Goal: Task Accomplishment & Management: Use online tool/utility

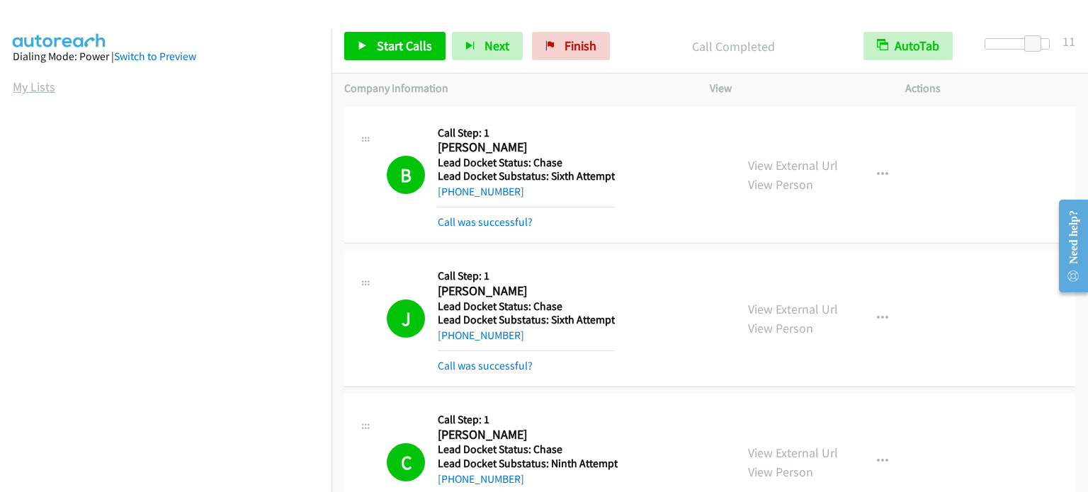
click at [16, 84] on link "My Lists" at bounding box center [34, 87] width 42 height 16
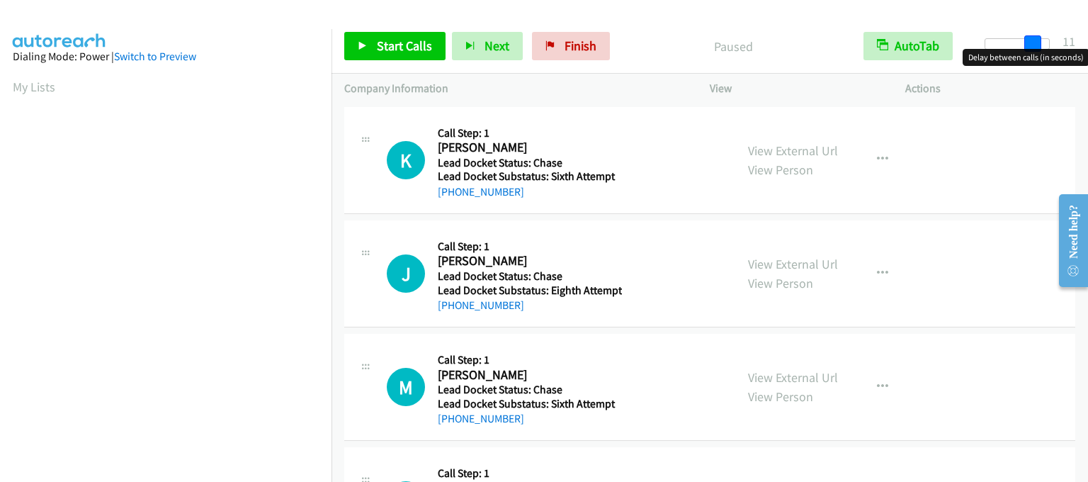
drag, startPoint x: 990, startPoint y: 42, endPoint x: 1035, endPoint y: 42, distance: 45.3
click at [1035, 42] on span at bounding box center [1032, 43] width 17 height 17
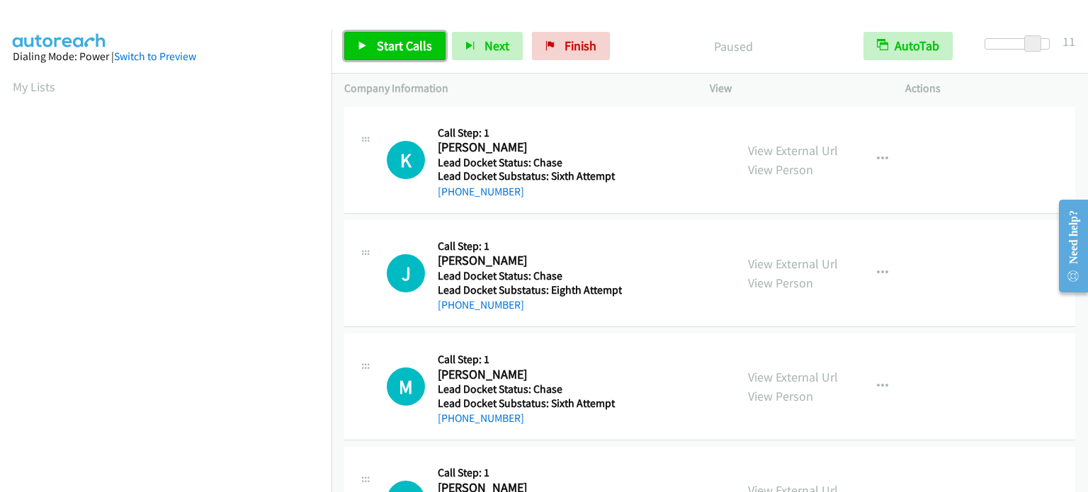
click at [399, 41] on span "Start Calls" at bounding box center [404, 46] width 55 height 16
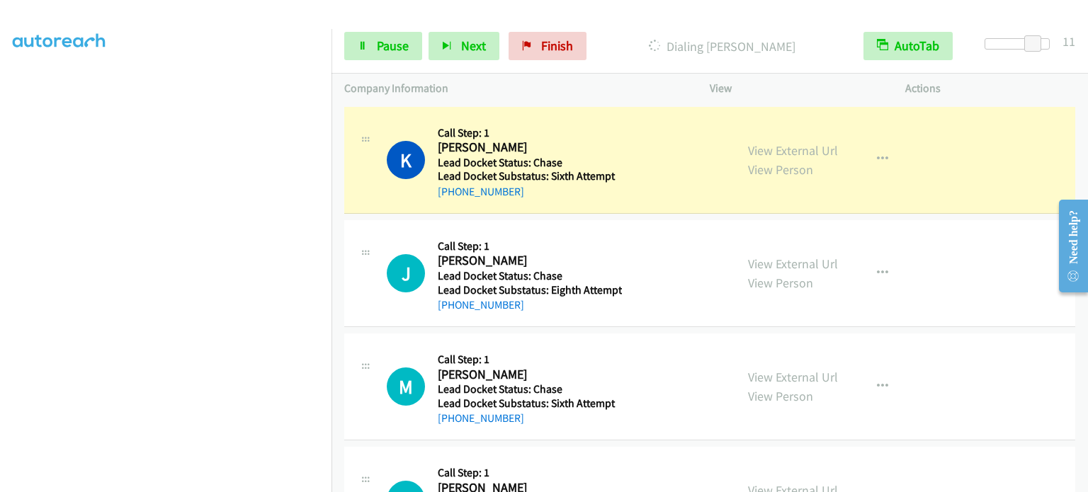
scroll to position [302, 0]
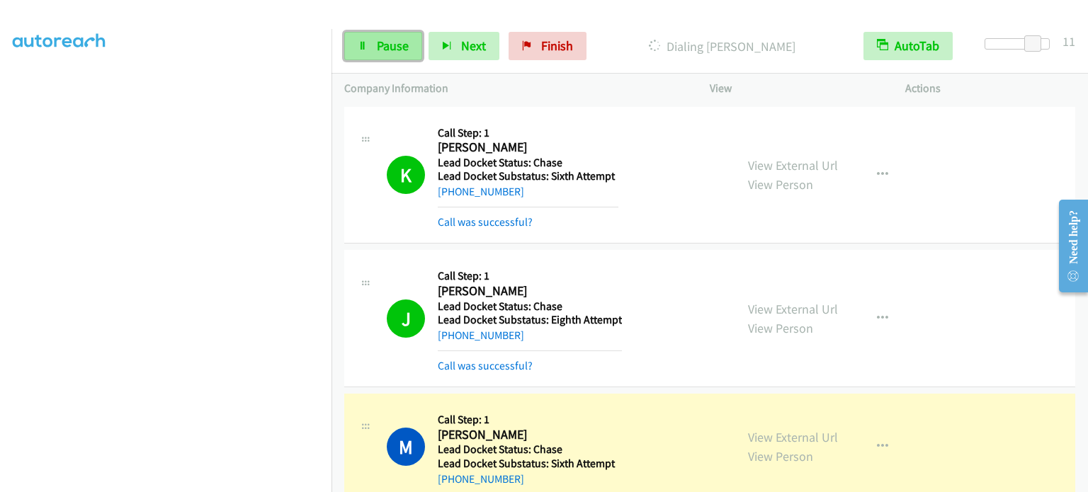
click at [403, 42] on span "Pause" at bounding box center [393, 46] width 32 height 16
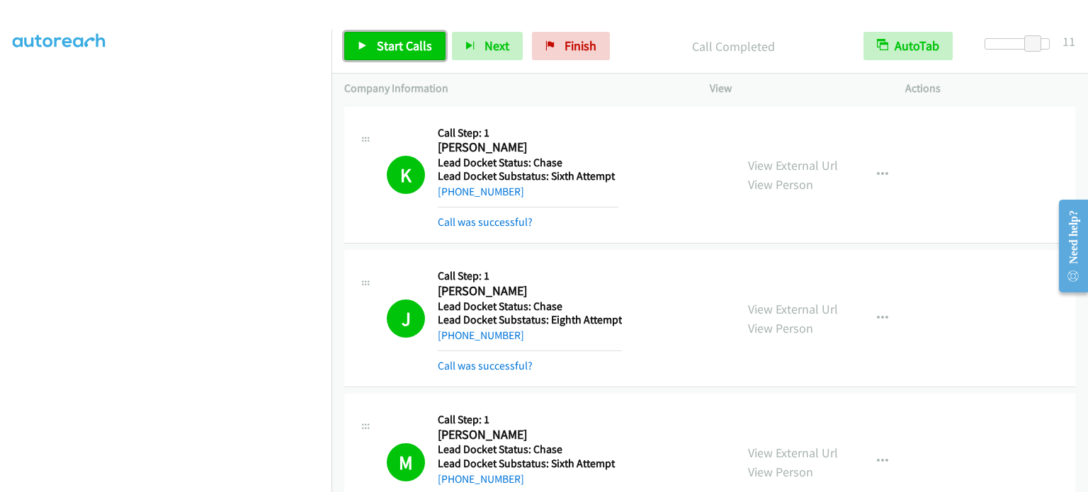
click at [411, 44] on span "Start Calls" at bounding box center [404, 46] width 55 height 16
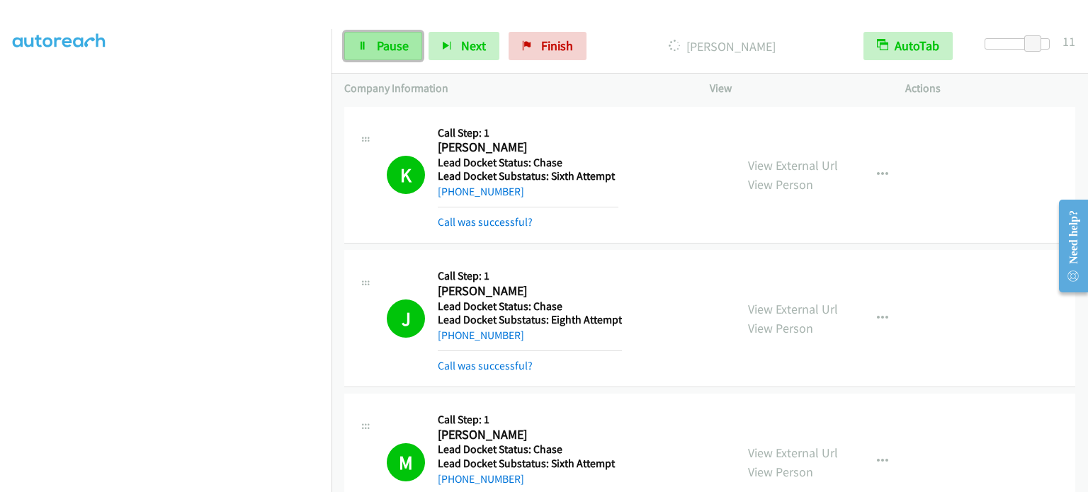
click at [400, 34] on link "Pause" at bounding box center [383, 46] width 78 height 28
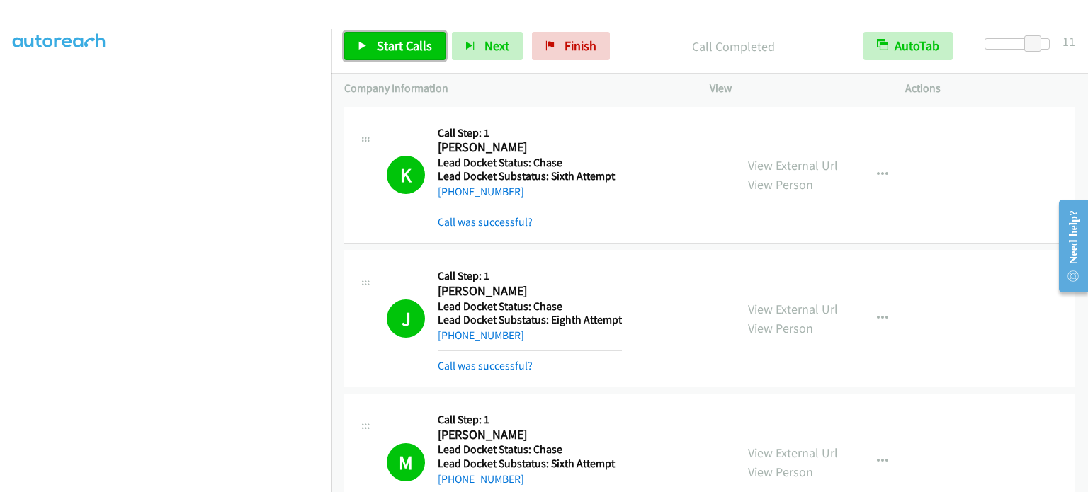
click at [363, 58] on link "Start Calls" at bounding box center [394, 46] width 101 height 28
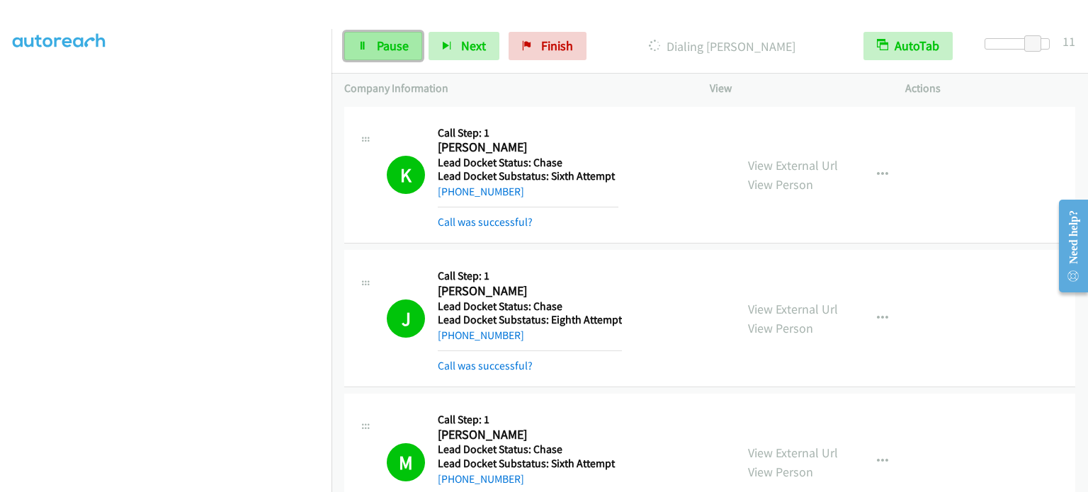
click at [380, 47] on span "Pause" at bounding box center [393, 46] width 32 height 16
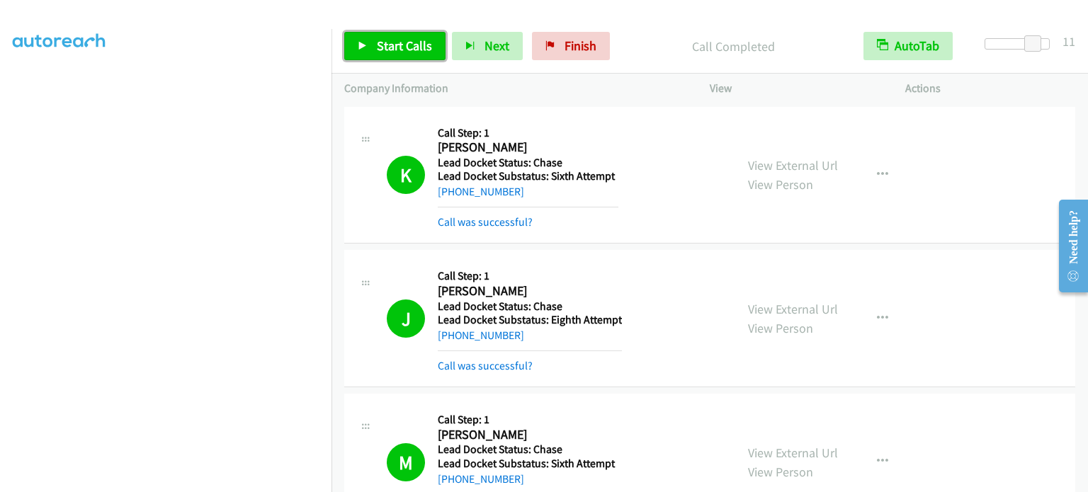
click at [377, 43] on span "Start Calls" at bounding box center [404, 46] width 55 height 16
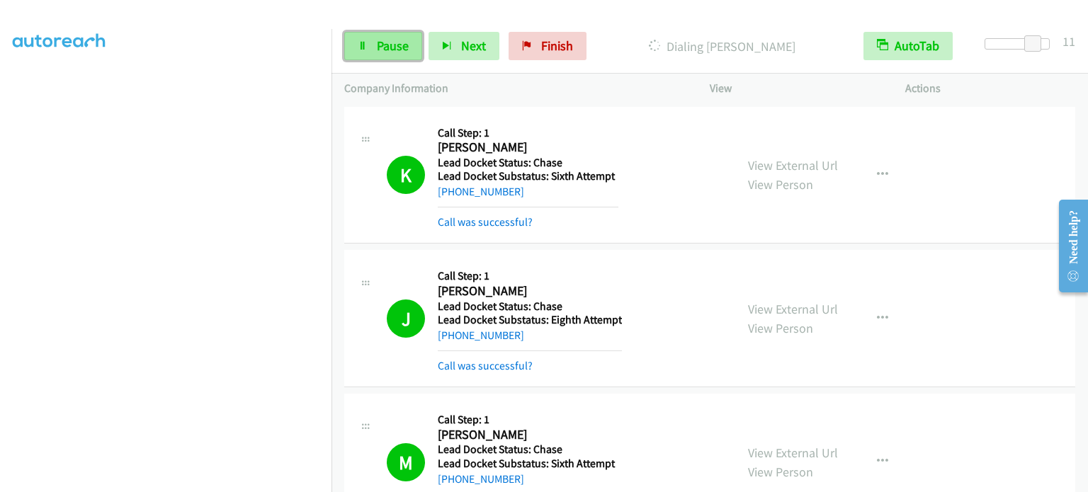
click at [392, 52] on span "Pause" at bounding box center [393, 46] width 32 height 16
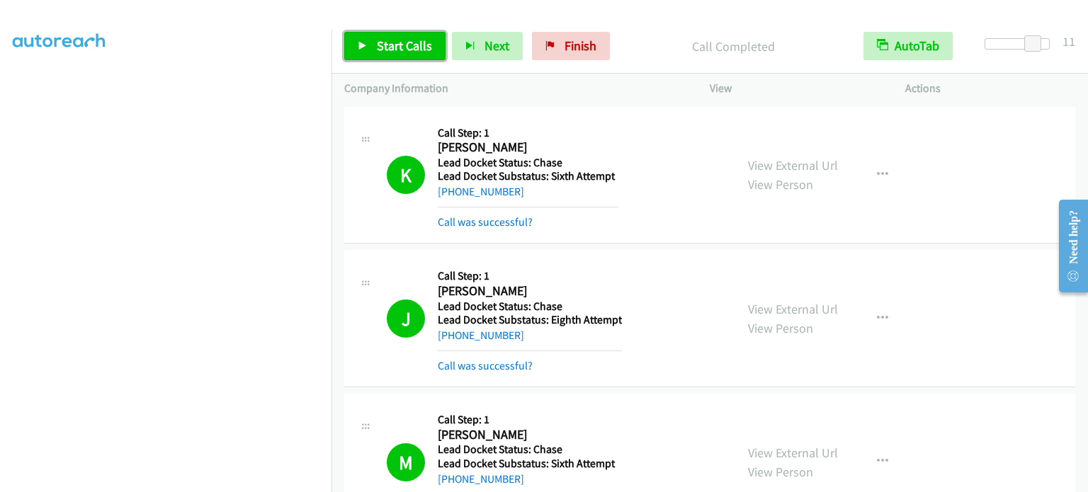
click at [385, 41] on span "Start Calls" at bounding box center [404, 46] width 55 height 16
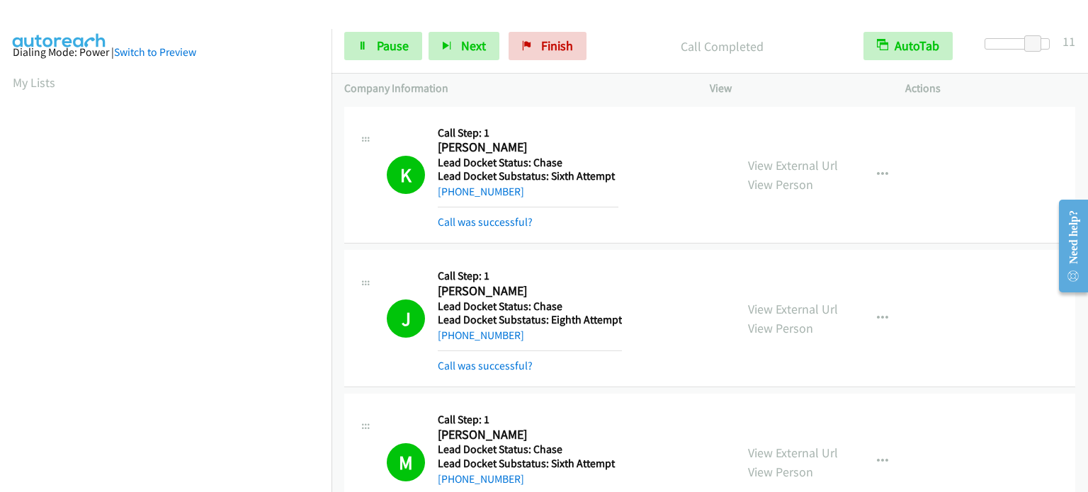
scroll to position [0, 0]
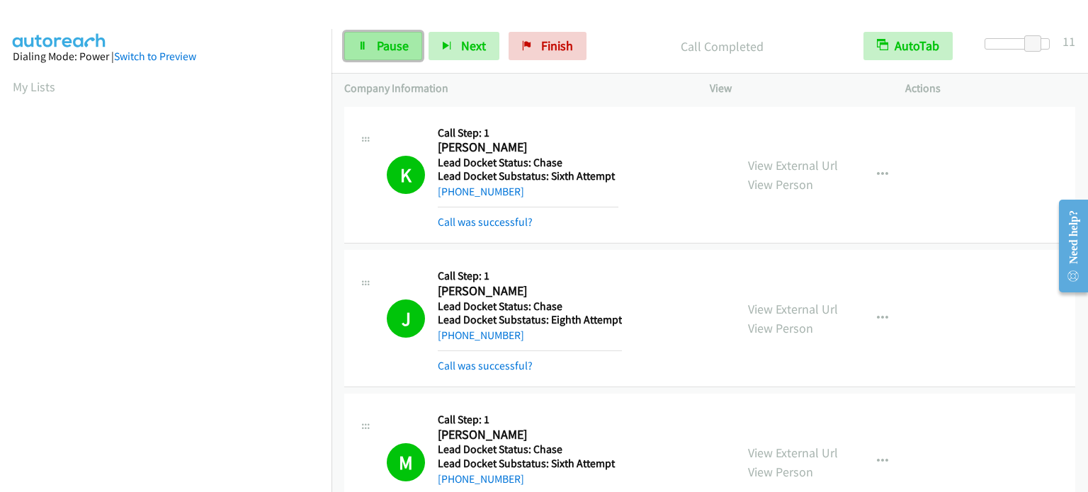
click at [385, 38] on span "Pause" at bounding box center [393, 46] width 32 height 16
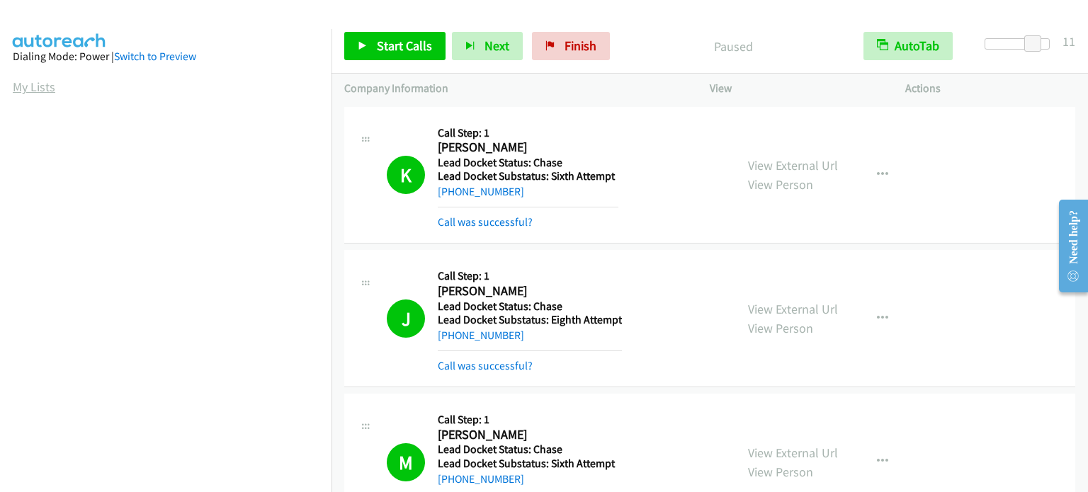
click at [31, 81] on link "My Lists" at bounding box center [34, 87] width 42 height 16
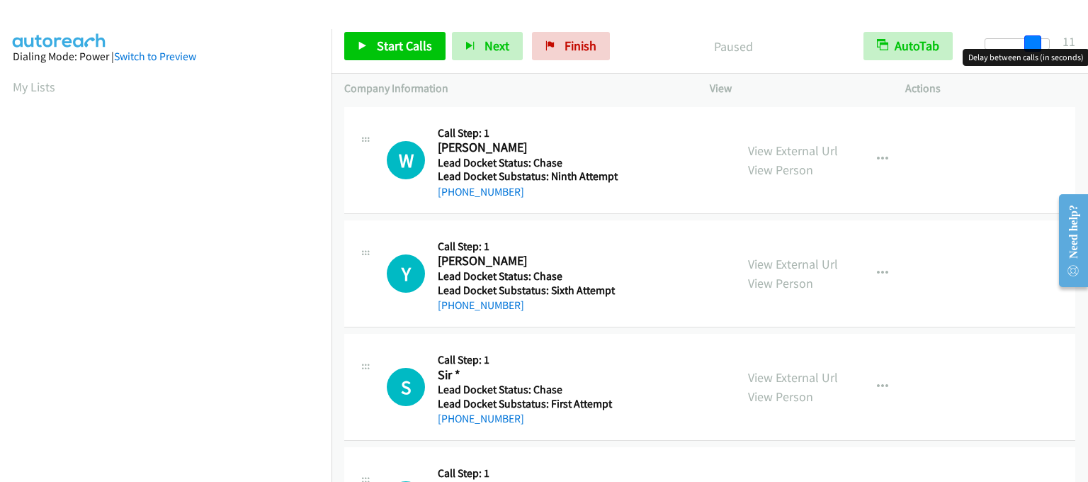
drag, startPoint x: 994, startPoint y: 45, endPoint x: 1043, endPoint y: 46, distance: 48.2
click at [1043, 46] on div at bounding box center [1016, 43] width 65 height 11
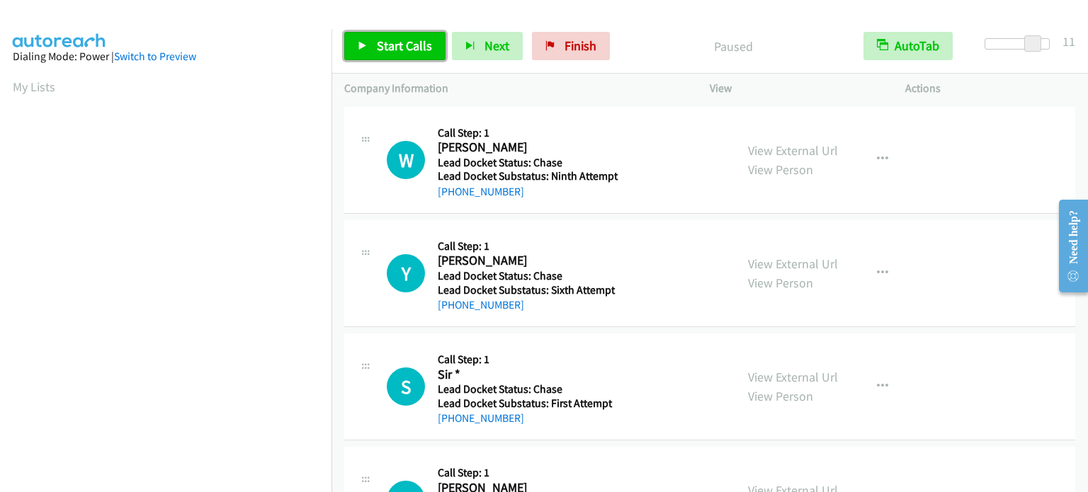
click at [374, 49] on link "Start Calls" at bounding box center [394, 46] width 101 height 28
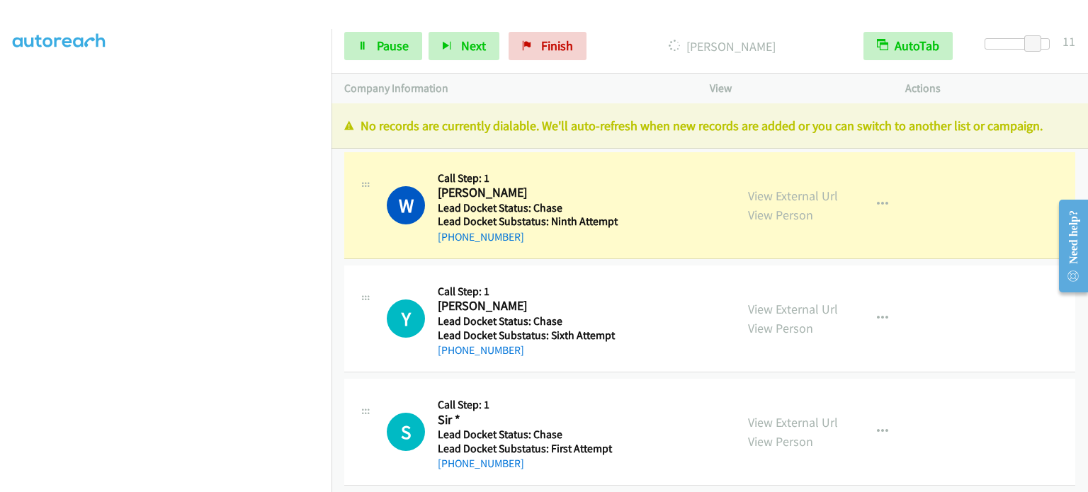
scroll to position [302, 0]
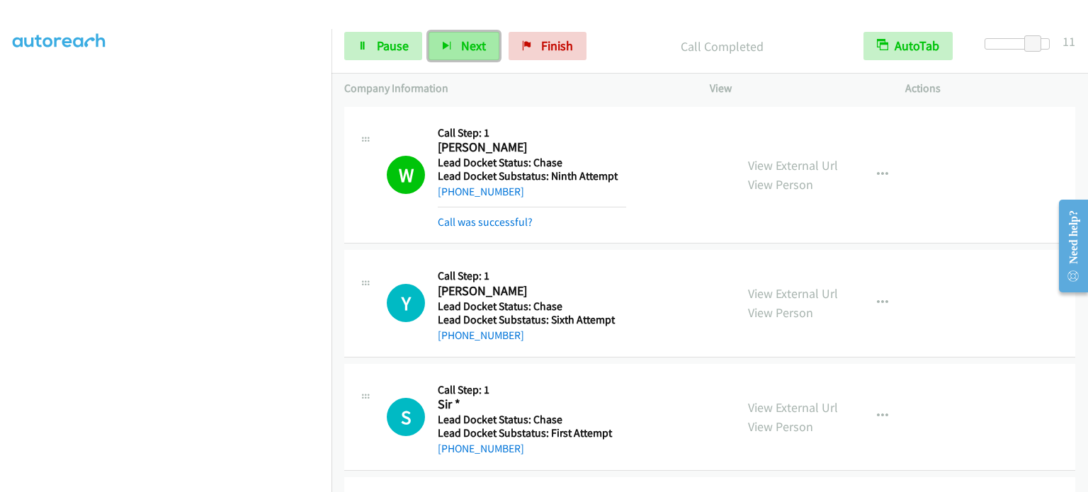
click at [474, 42] on span "Next" at bounding box center [473, 46] width 25 height 16
click at [391, 55] on link "Pause" at bounding box center [383, 46] width 78 height 28
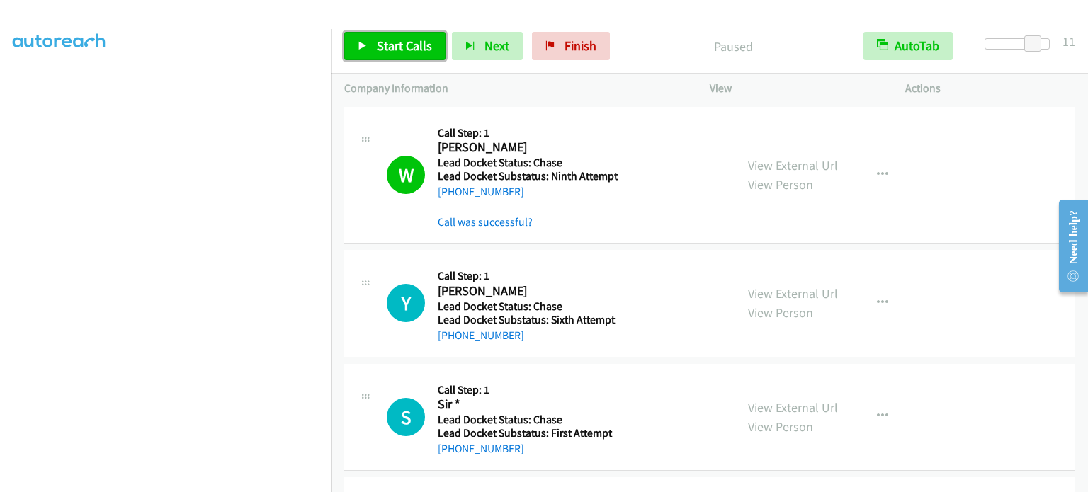
click at [391, 42] on span "Start Calls" at bounding box center [404, 46] width 55 height 16
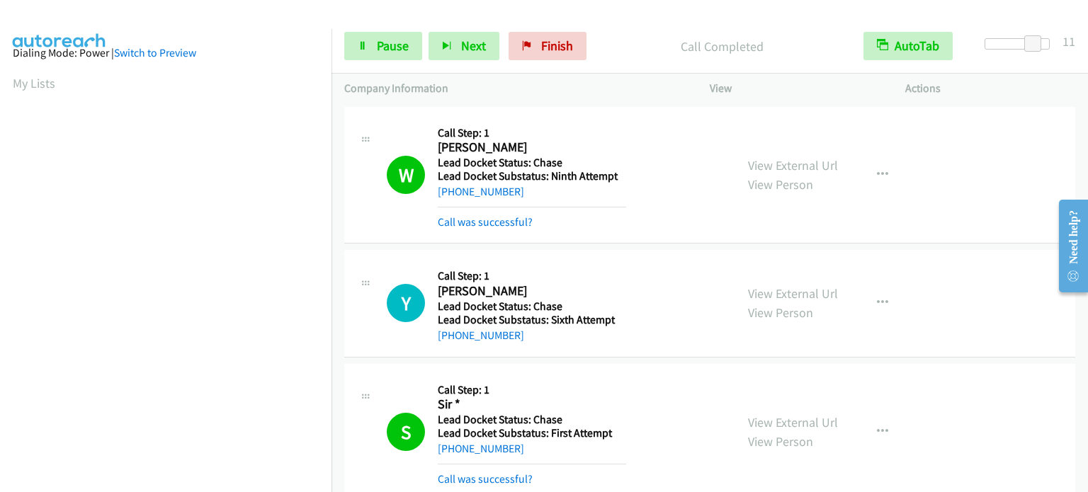
scroll to position [0, 0]
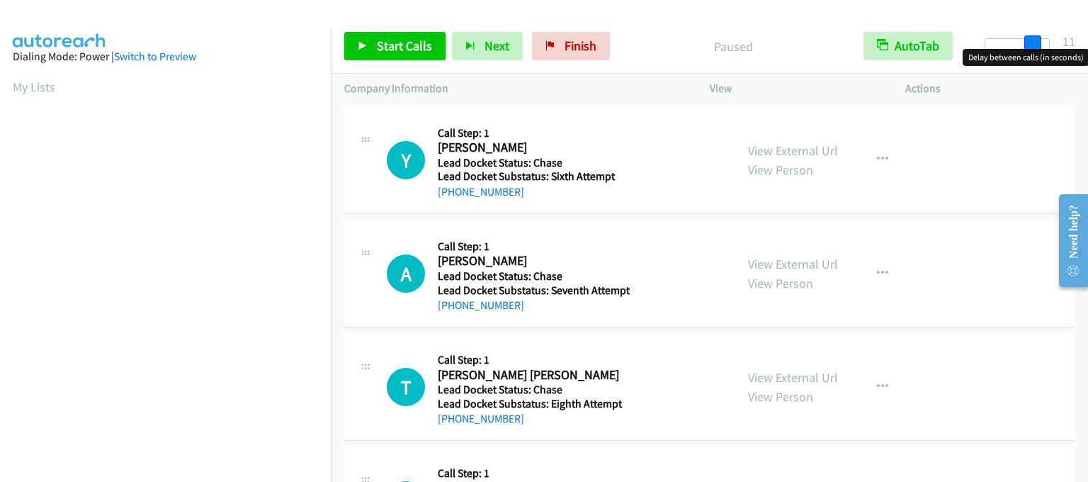
drag, startPoint x: 992, startPoint y: 42, endPoint x: 1037, endPoint y: 44, distance: 45.4
click at [1037, 44] on span at bounding box center [1032, 43] width 17 height 17
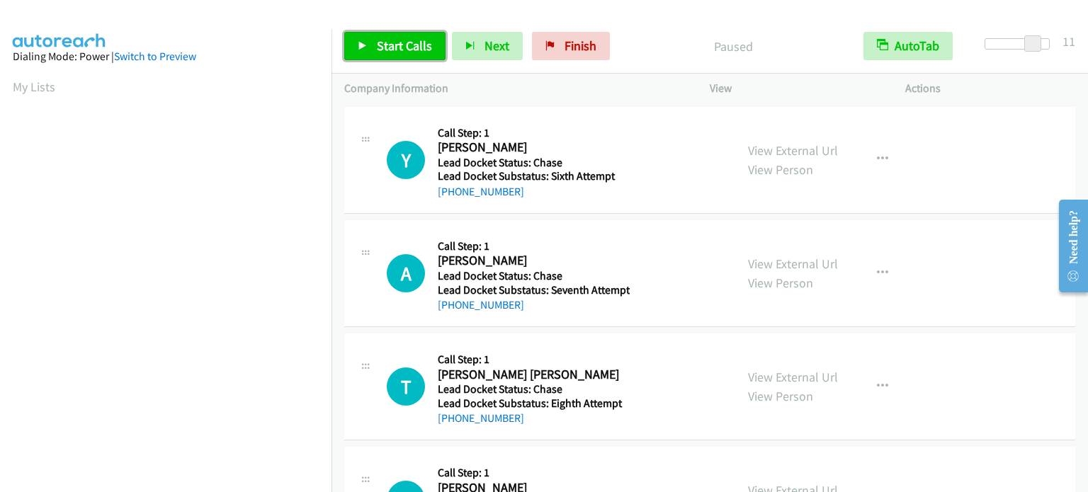
click at [414, 40] on span "Start Calls" at bounding box center [404, 46] width 55 height 16
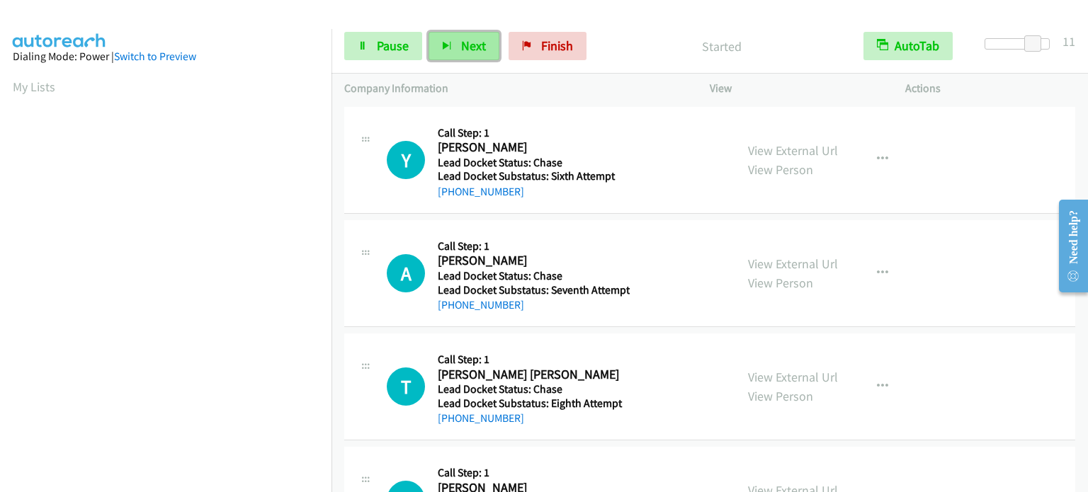
click at [473, 46] on span "Next" at bounding box center [473, 46] width 25 height 16
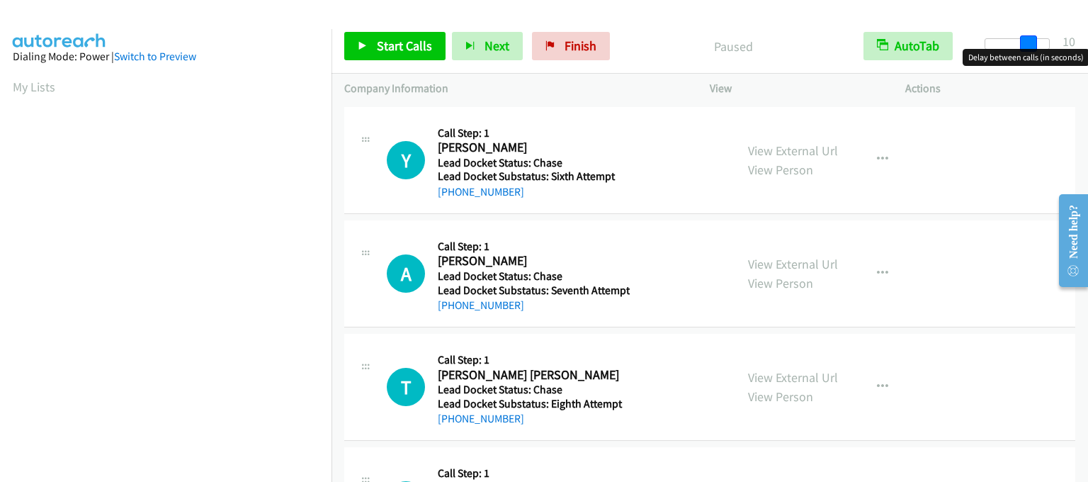
drag, startPoint x: 994, startPoint y: 40, endPoint x: 1035, endPoint y: 45, distance: 42.0
click at [1035, 45] on span at bounding box center [1028, 43] width 17 height 17
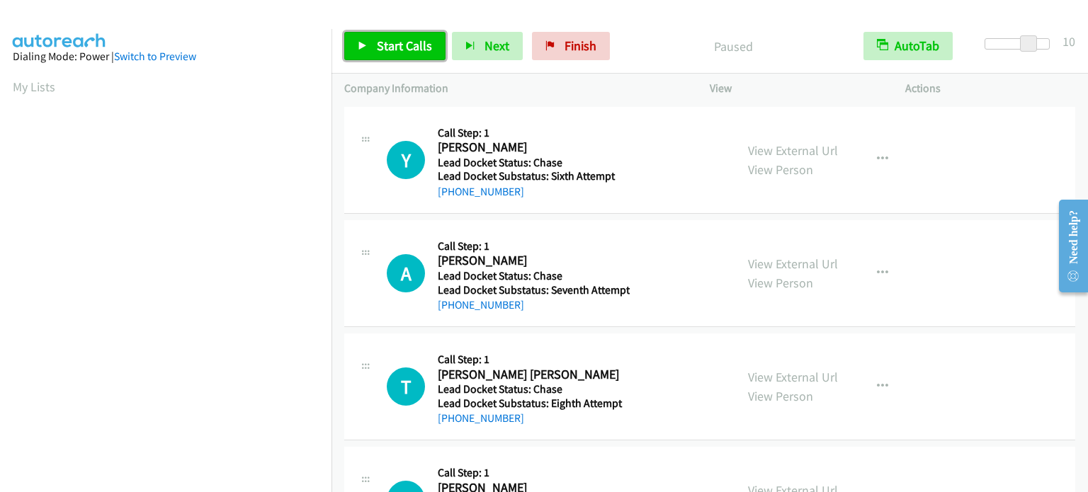
click at [414, 44] on span "Start Calls" at bounding box center [404, 46] width 55 height 16
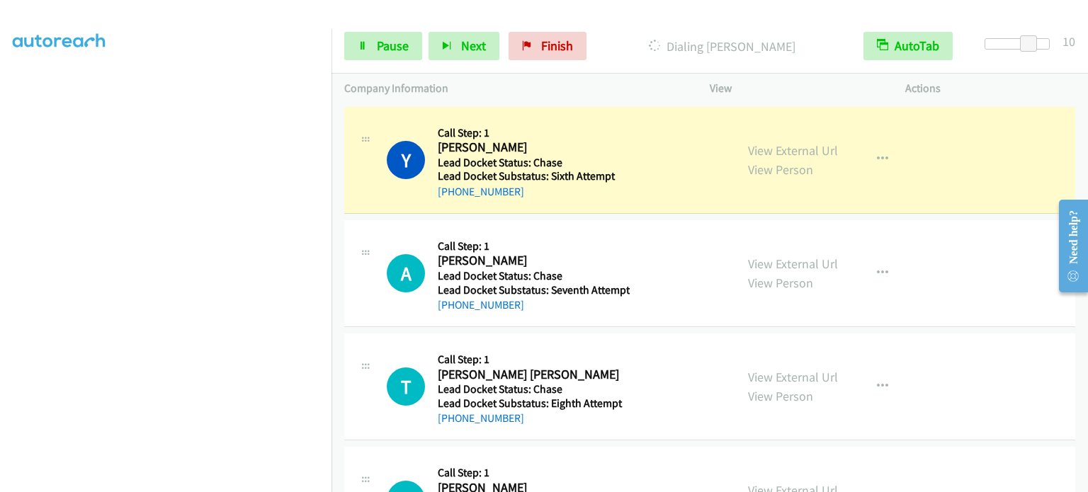
scroll to position [302, 0]
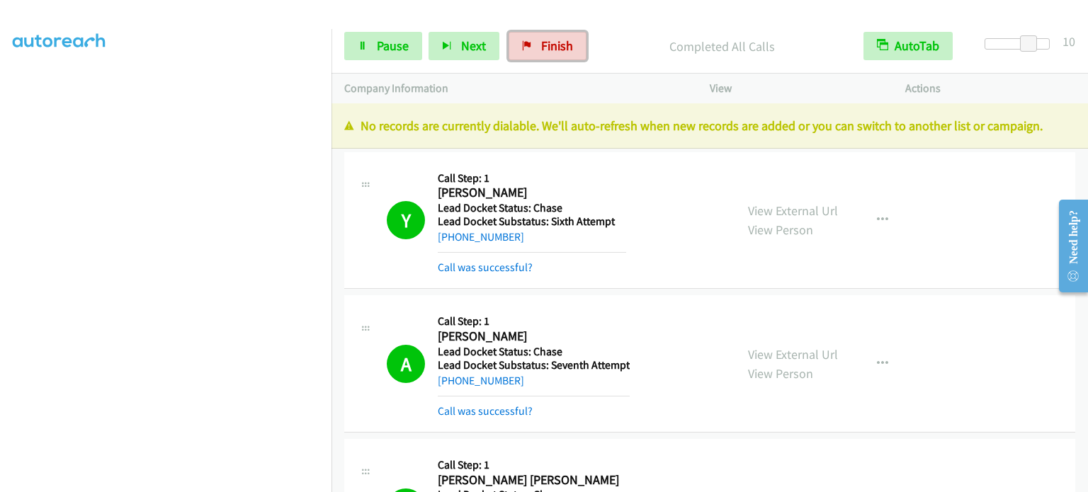
drag, startPoint x: 557, startPoint y: 42, endPoint x: 601, endPoint y: 53, distance: 46.0
click at [557, 42] on span "Finish" at bounding box center [557, 46] width 32 height 16
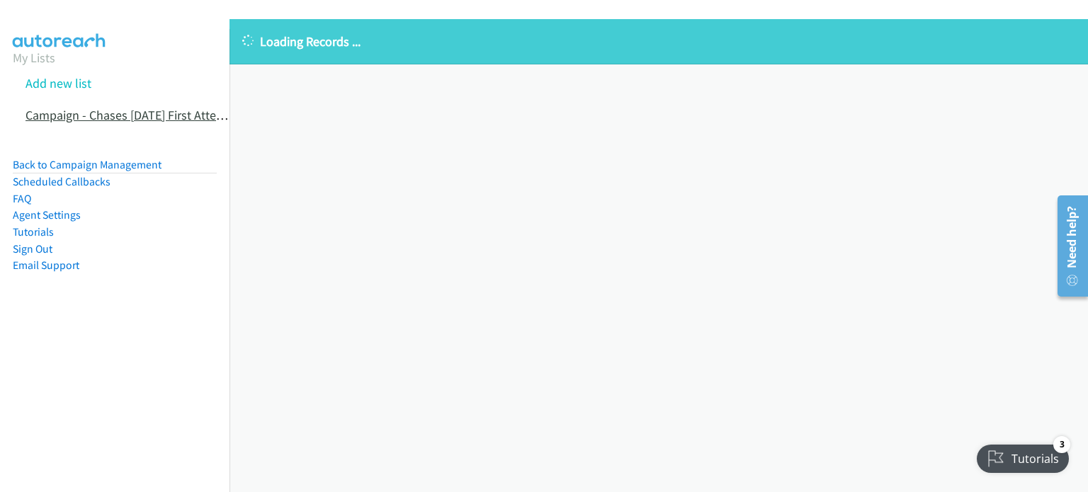
click at [35, 115] on link "Campaign - Chases 9.30.25 First Attempt" at bounding box center [131, 115] width 212 height 16
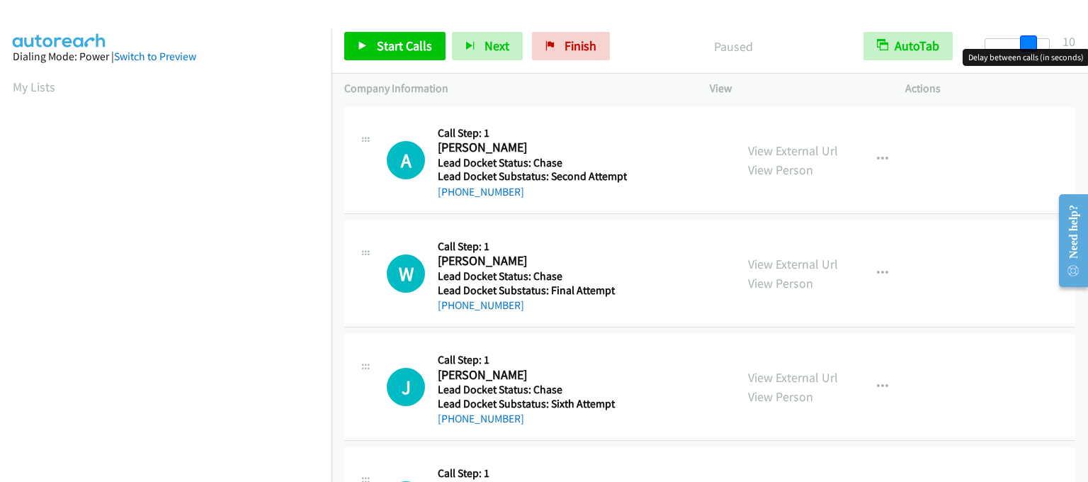
drag, startPoint x: 994, startPoint y: 45, endPoint x: 1038, endPoint y: 51, distance: 44.4
click at [1038, 51] on body "Start Calls Pause Next Finish Paused AutoTab AutoTab 10 Company Information Inf…" at bounding box center [544, 33] width 1088 height 67
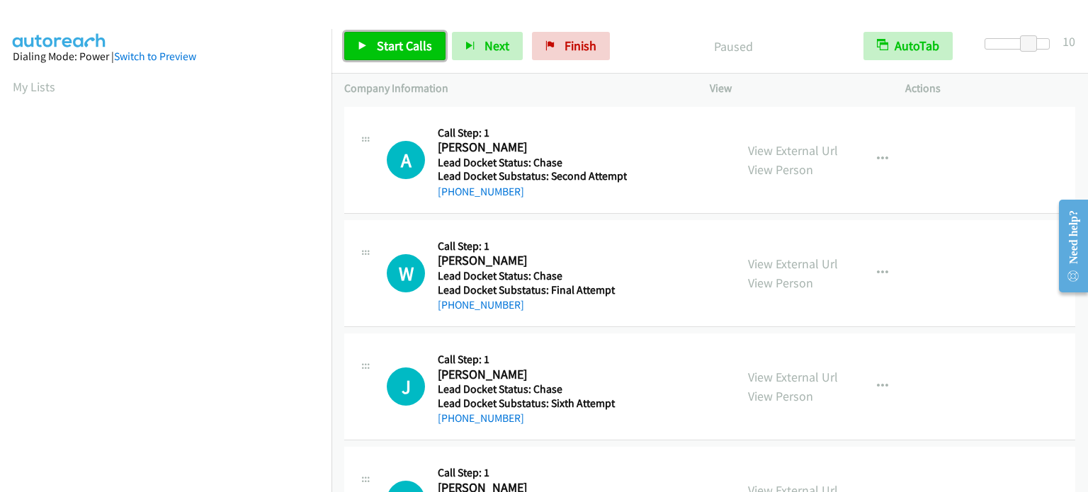
click at [369, 43] on link "Start Calls" at bounding box center [394, 46] width 101 height 28
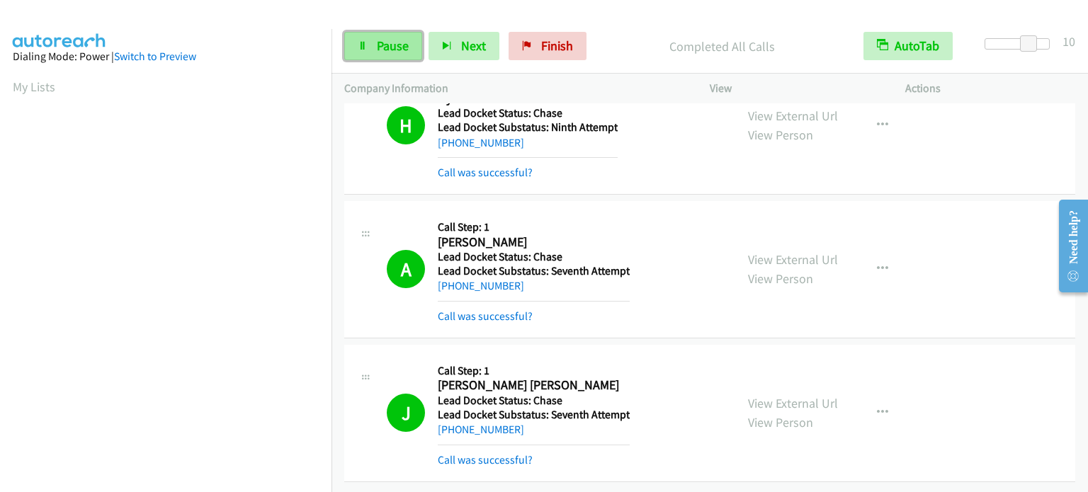
click at [381, 42] on span "Pause" at bounding box center [393, 46] width 32 height 16
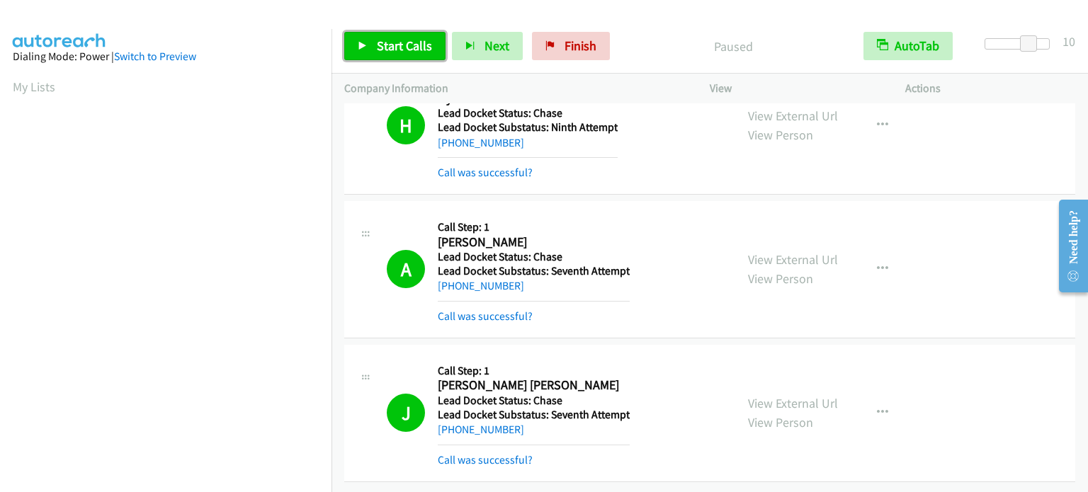
click at [391, 45] on span "Start Calls" at bounding box center [404, 46] width 55 height 16
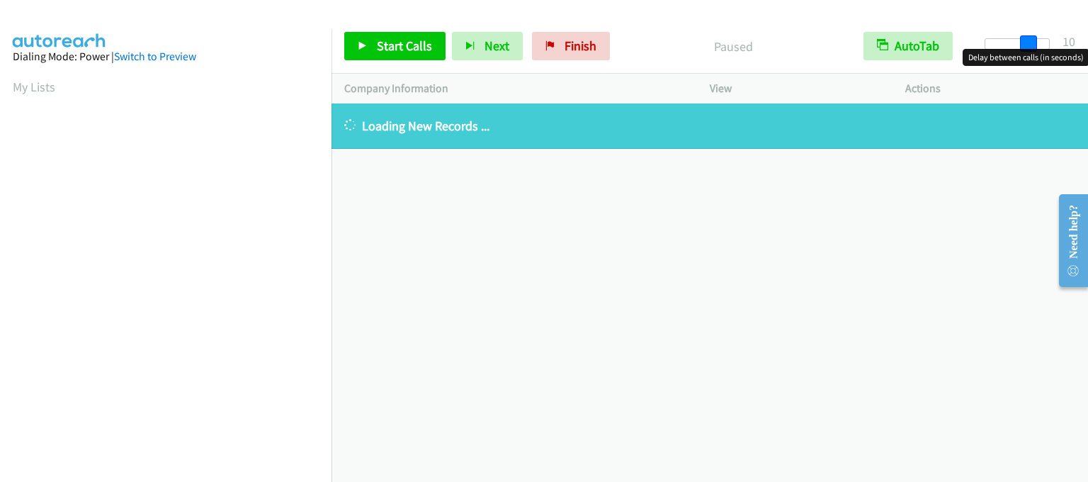
drag, startPoint x: 992, startPoint y: 36, endPoint x: 1033, endPoint y: 40, distance: 41.3
click at [1033, 40] on span at bounding box center [1028, 43] width 17 height 17
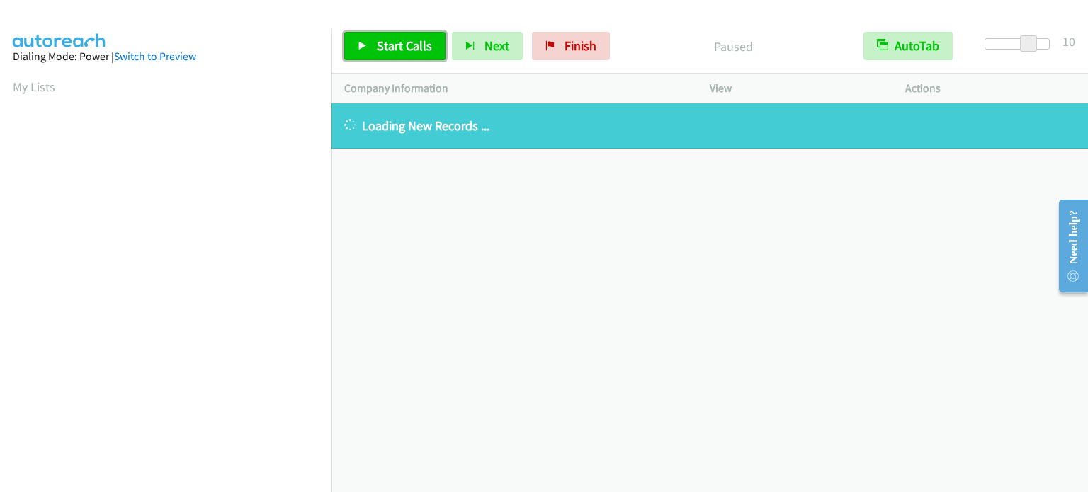
click at [385, 44] on span "Start Calls" at bounding box center [404, 46] width 55 height 16
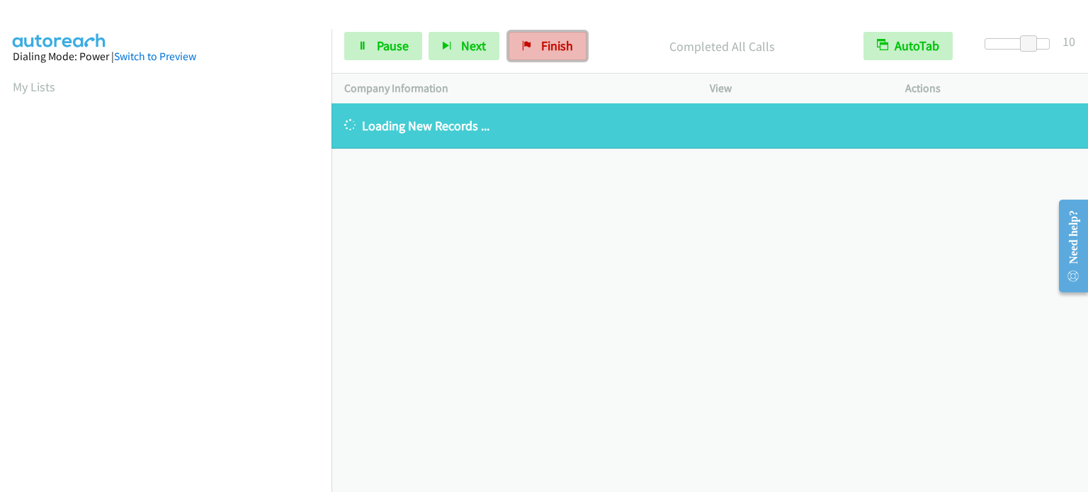
click at [549, 39] on span "Finish" at bounding box center [557, 46] width 32 height 16
